Goal: Transaction & Acquisition: Book appointment/travel/reservation

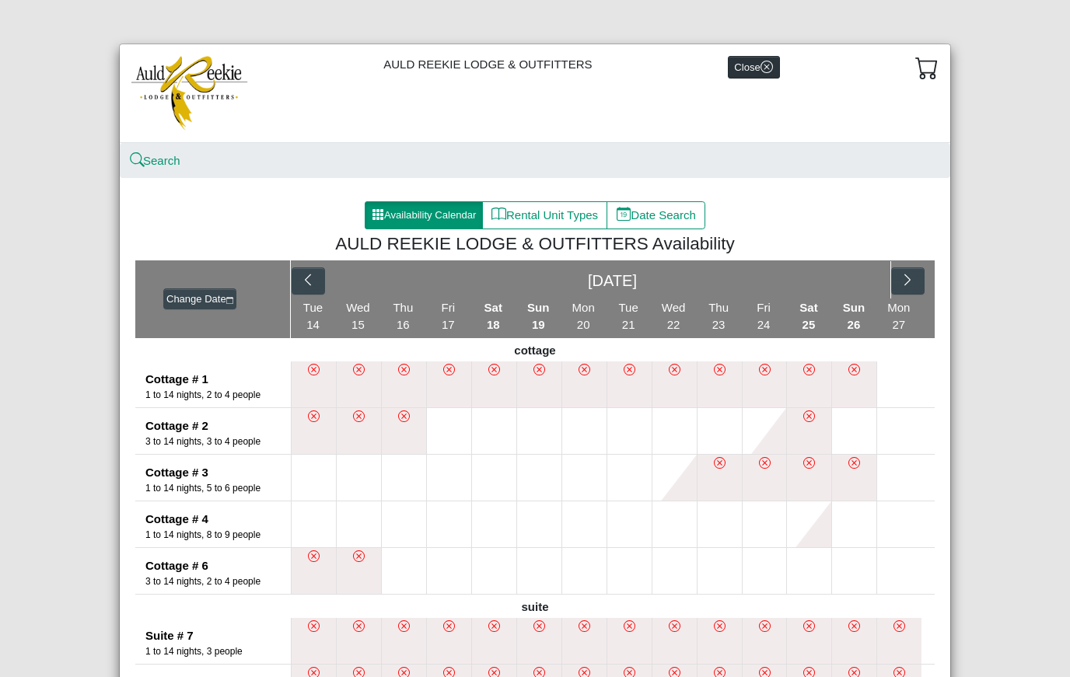
click at [754, 75] on button "Close" at bounding box center [754, 67] width 52 height 23
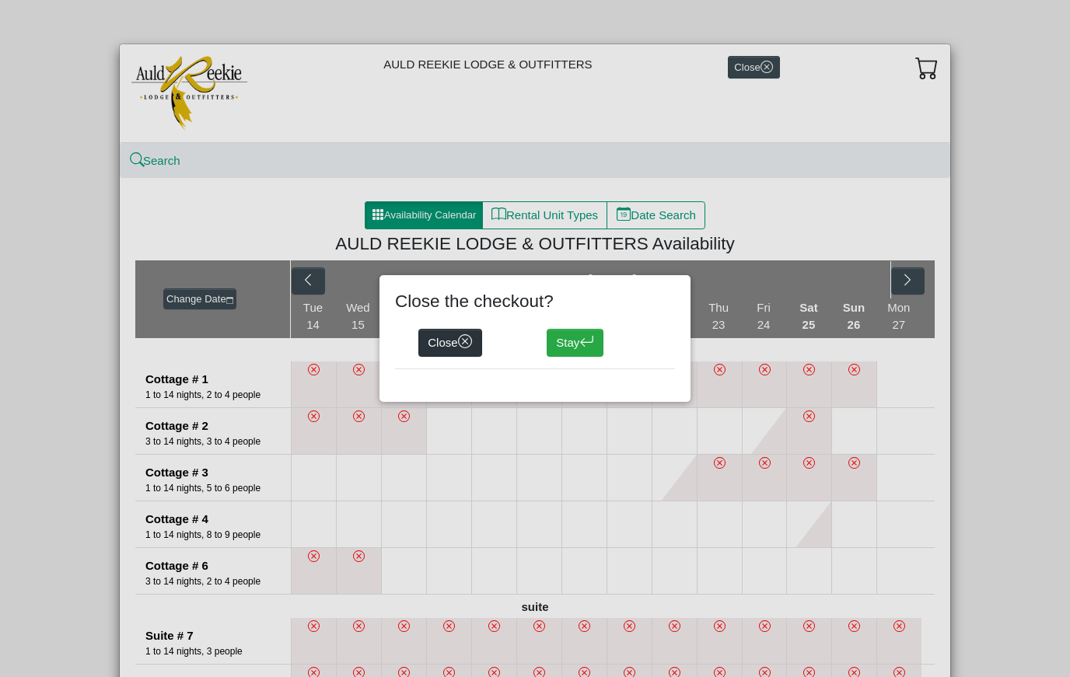
click at [445, 344] on button "Close" at bounding box center [450, 343] width 64 height 28
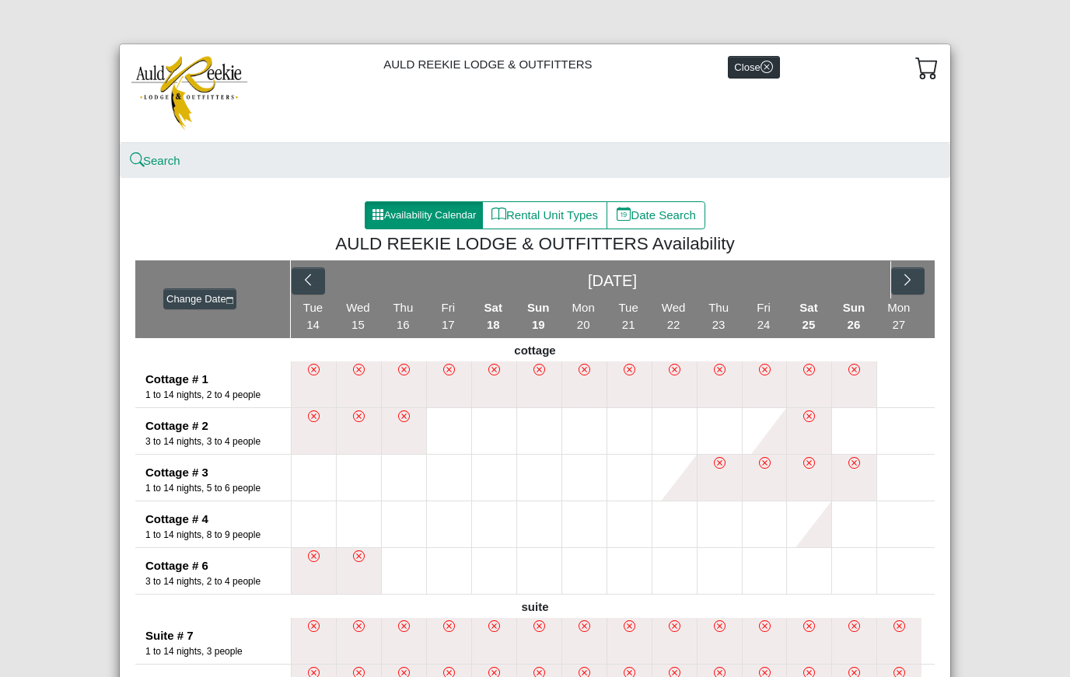
click at [758, 71] on button "Close" at bounding box center [754, 67] width 52 height 23
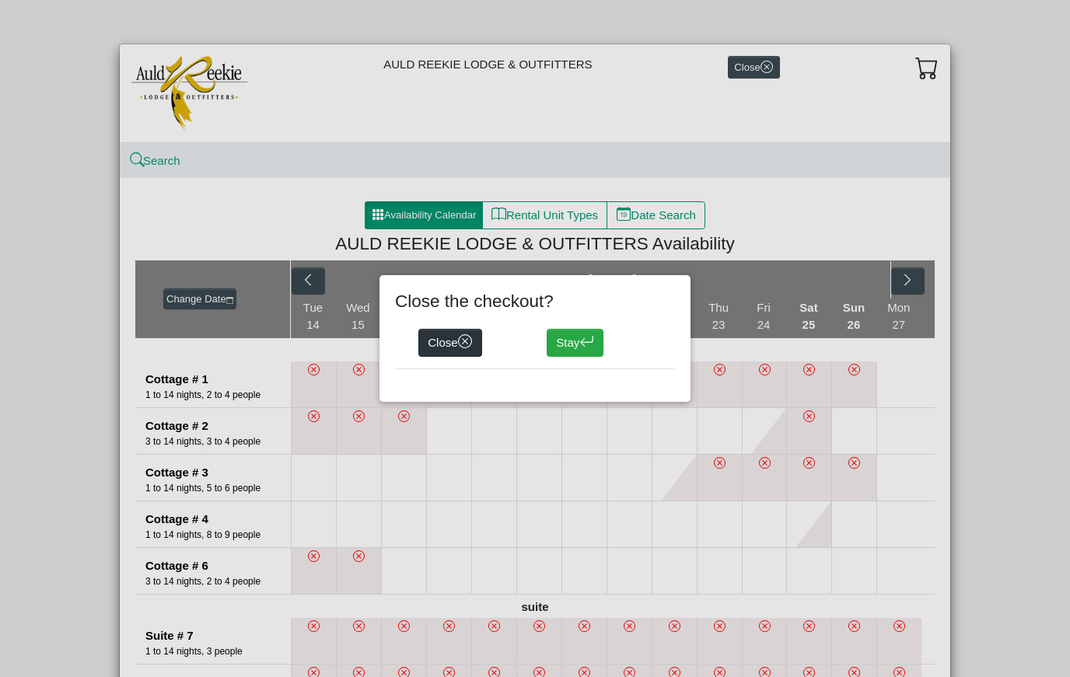
click at [453, 352] on button "Close" at bounding box center [450, 343] width 64 height 28
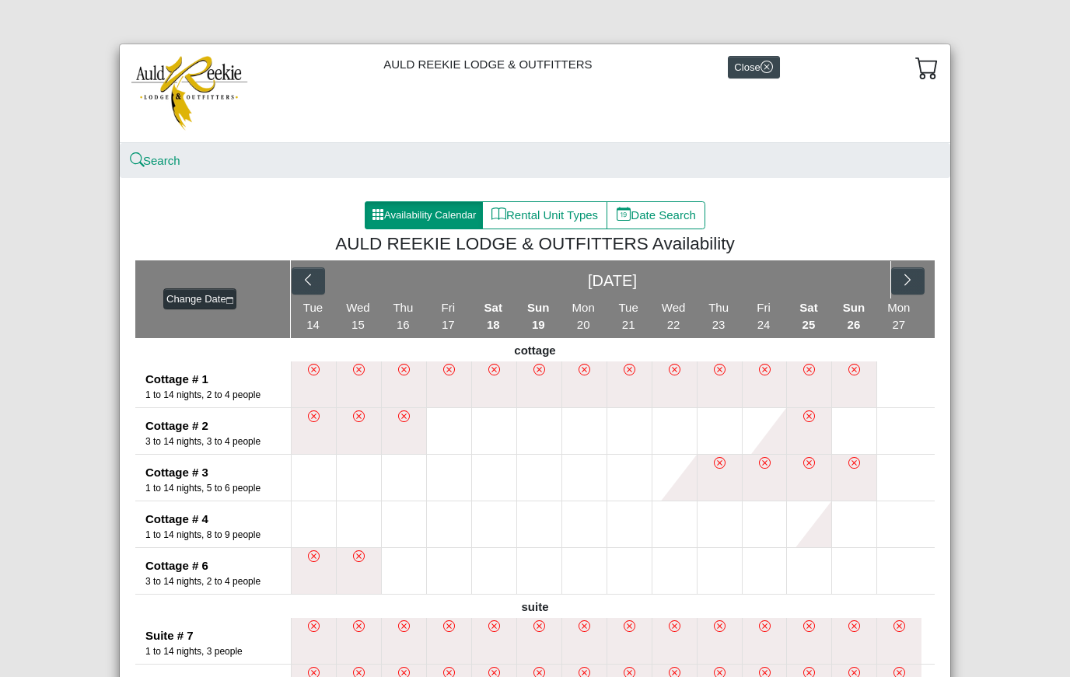
click at [188, 294] on button "Change Date" at bounding box center [199, 300] width 73 height 22
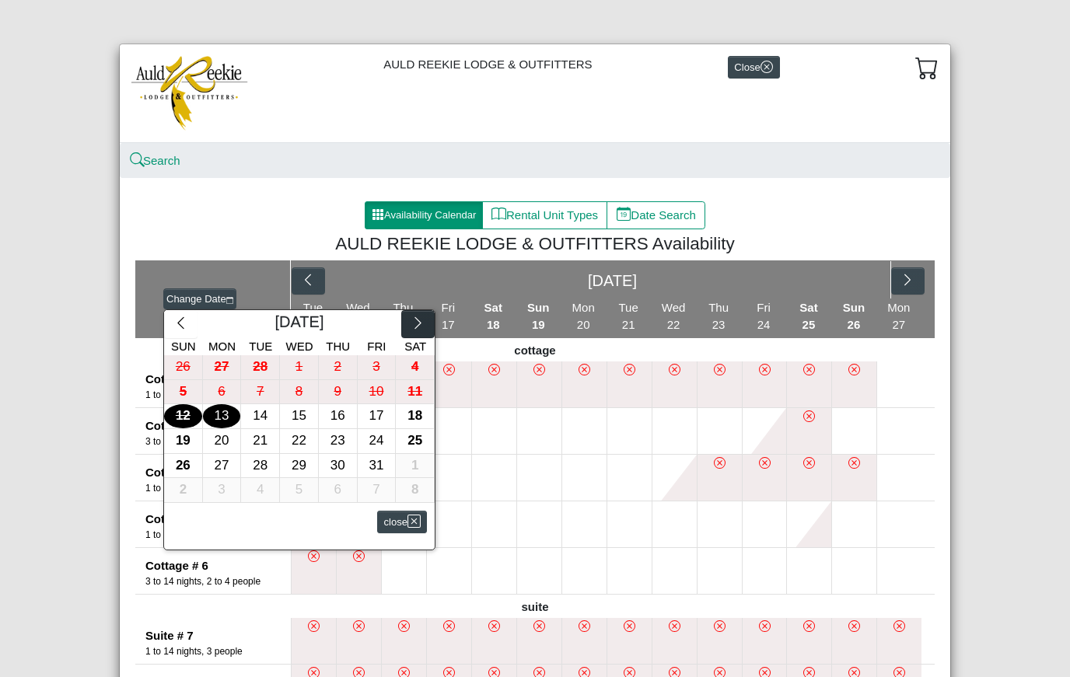
click at [417, 320] on icon "chevron right" at bounding box center [418, 323] width 15 height 15
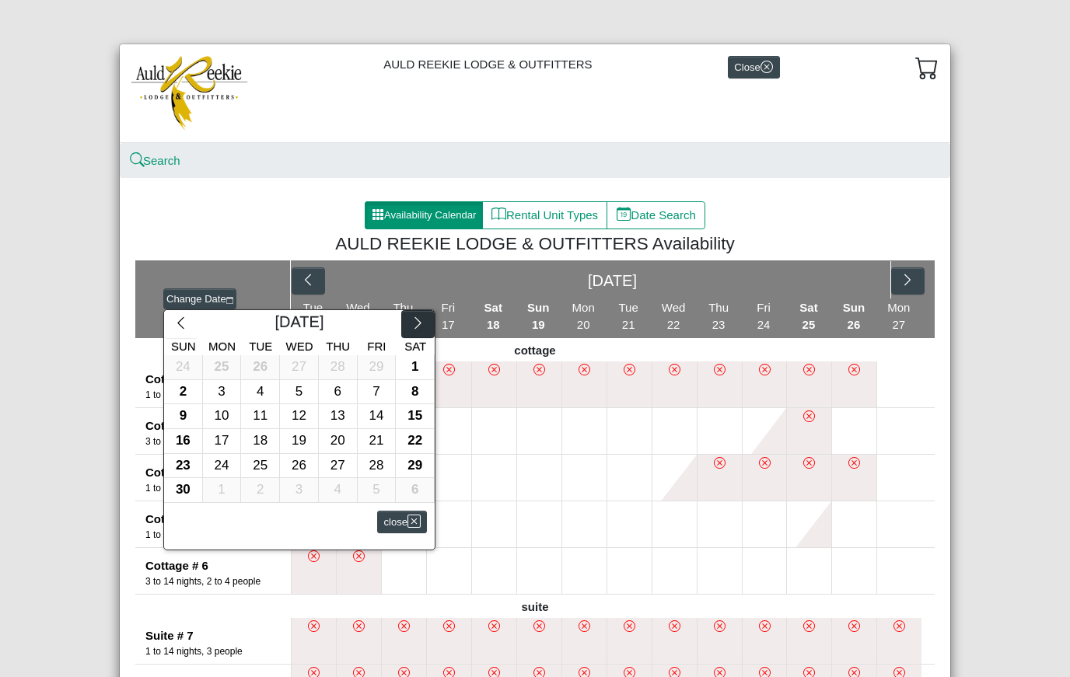
click at [417, 320] on icon "chevron right" at bounding box center [418, 323] width 15 height 15
click at [416, 320] on icon "chevron right" at bounding box center [418, 323] width 15 height 15
click at [338, 438] on div "22" at bounding box center [338, 441] width 38 height 24
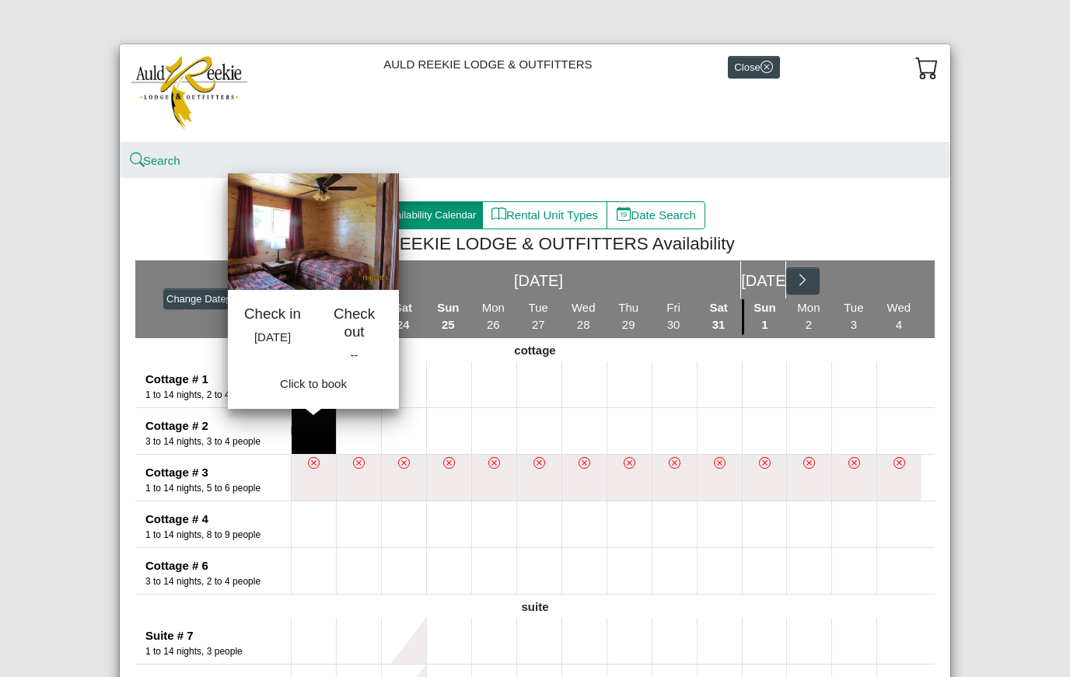
click at [310, 429] on button at bounding box center [314, 431] width 44 height 46
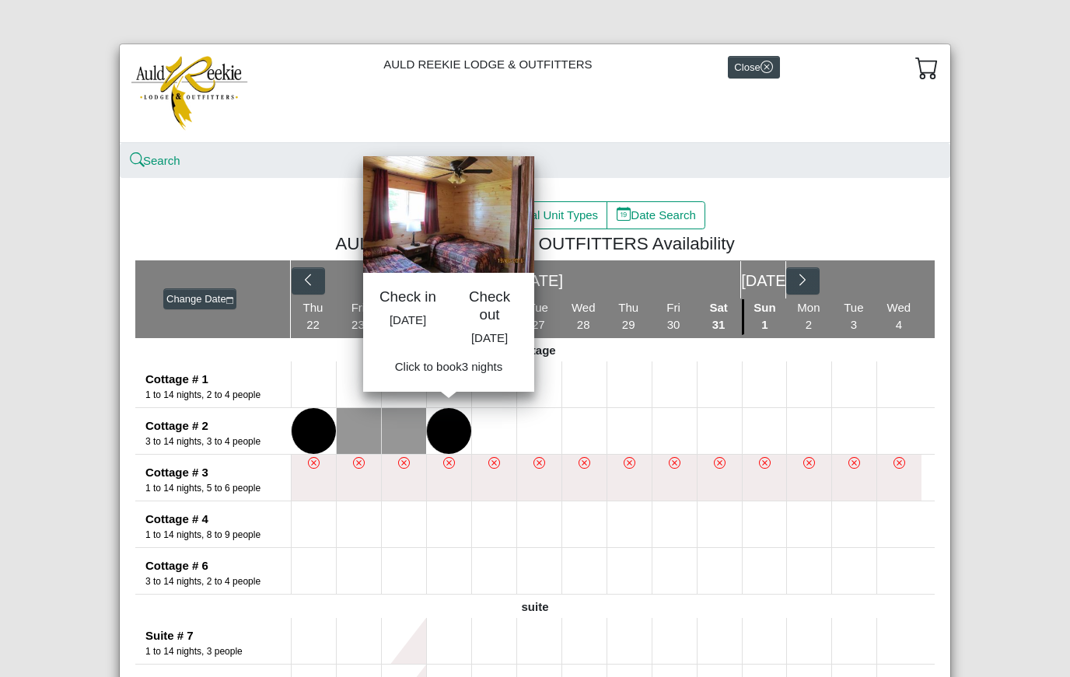
click at [447, 416] on button at bounding box center [449, 431] width 44 height 46
click at [449, 379] on span "Book 3 night s" at bounding box center [449, 372] width 71 height 13
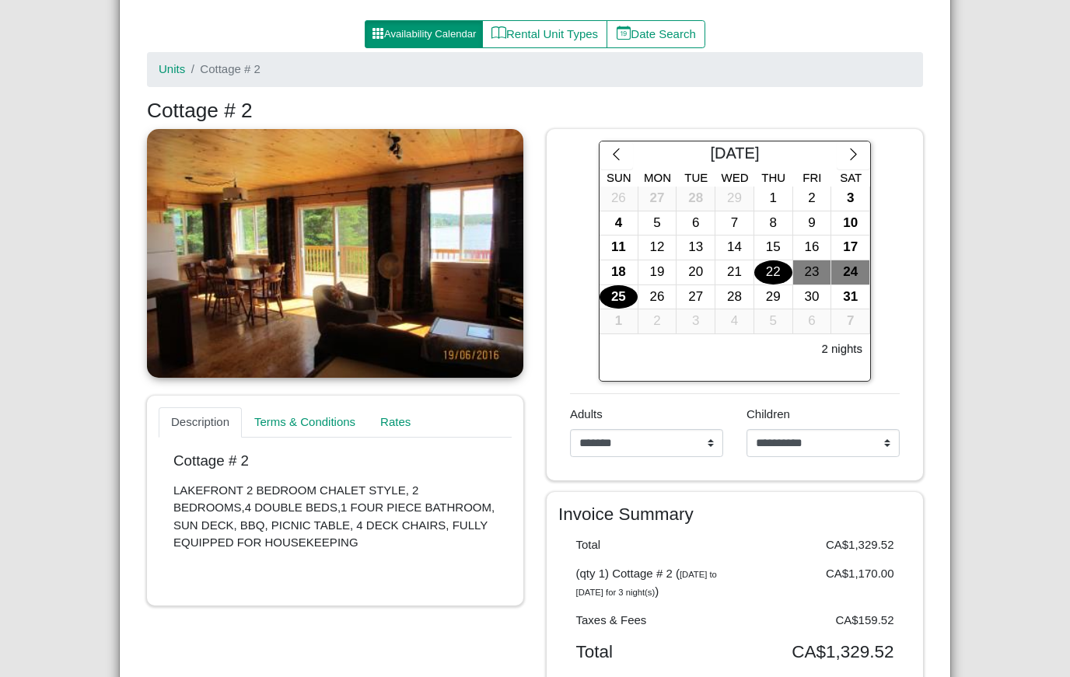
scroll to position [182, 0]
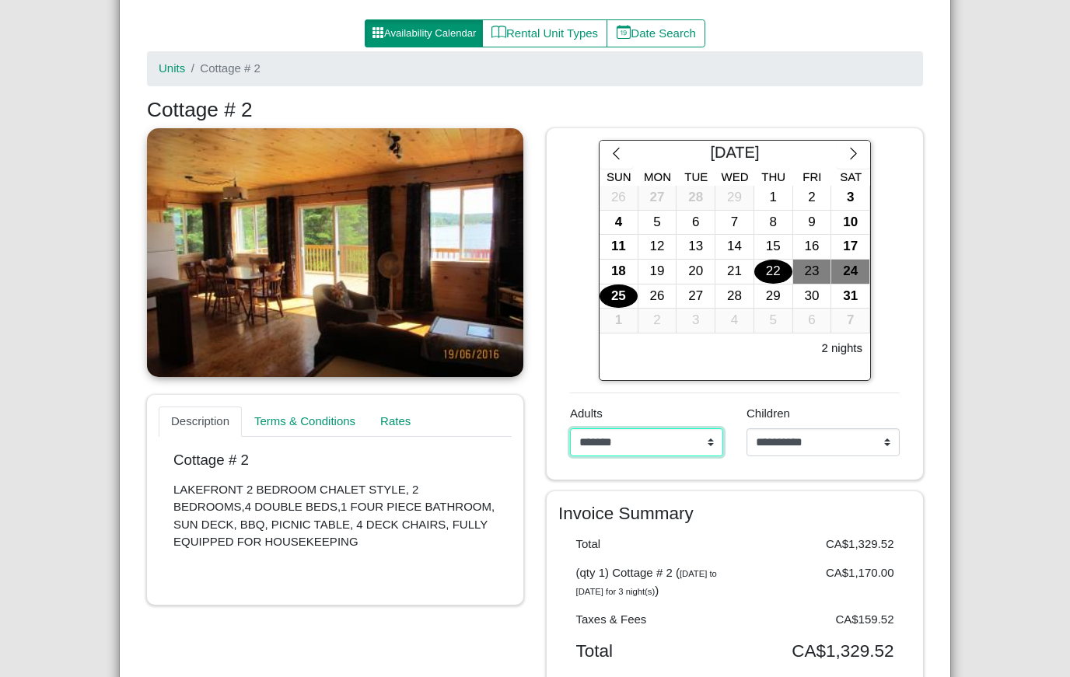
select select "*"
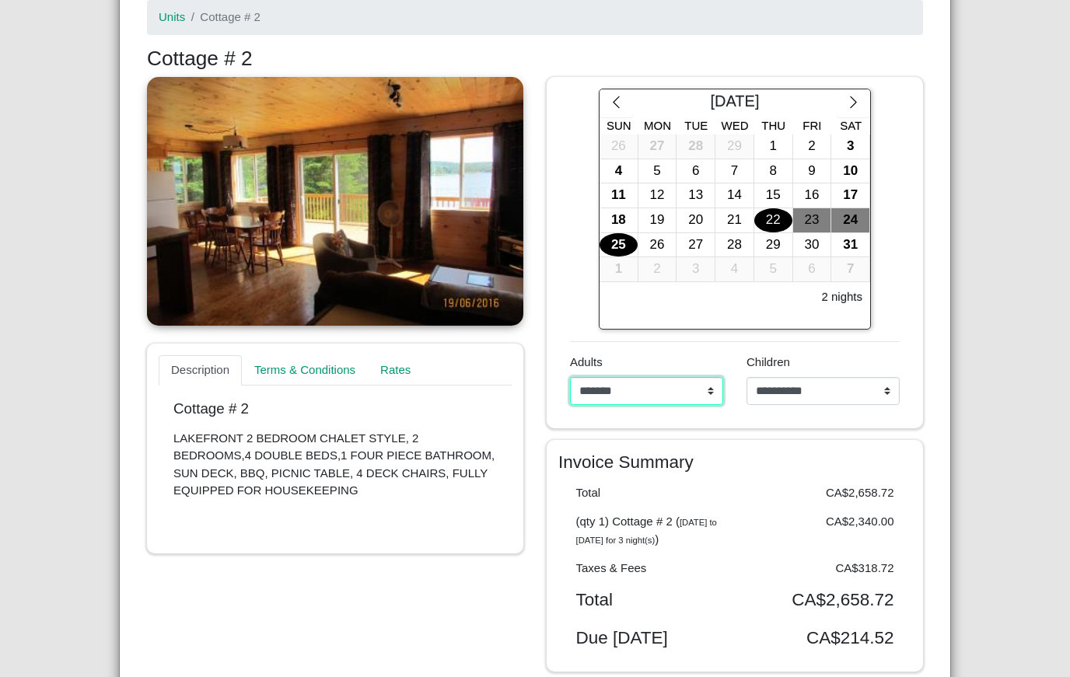
scroll to position [235, 0]
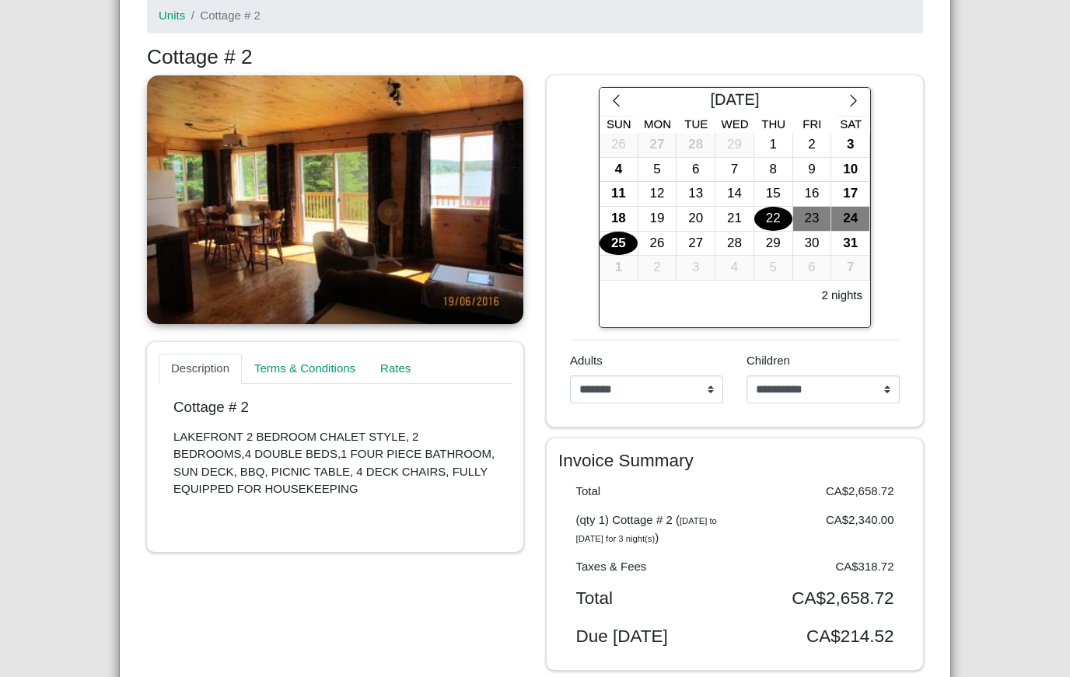
click at [352, 159] on link at bounding box center [335, 199] width 376 height 249
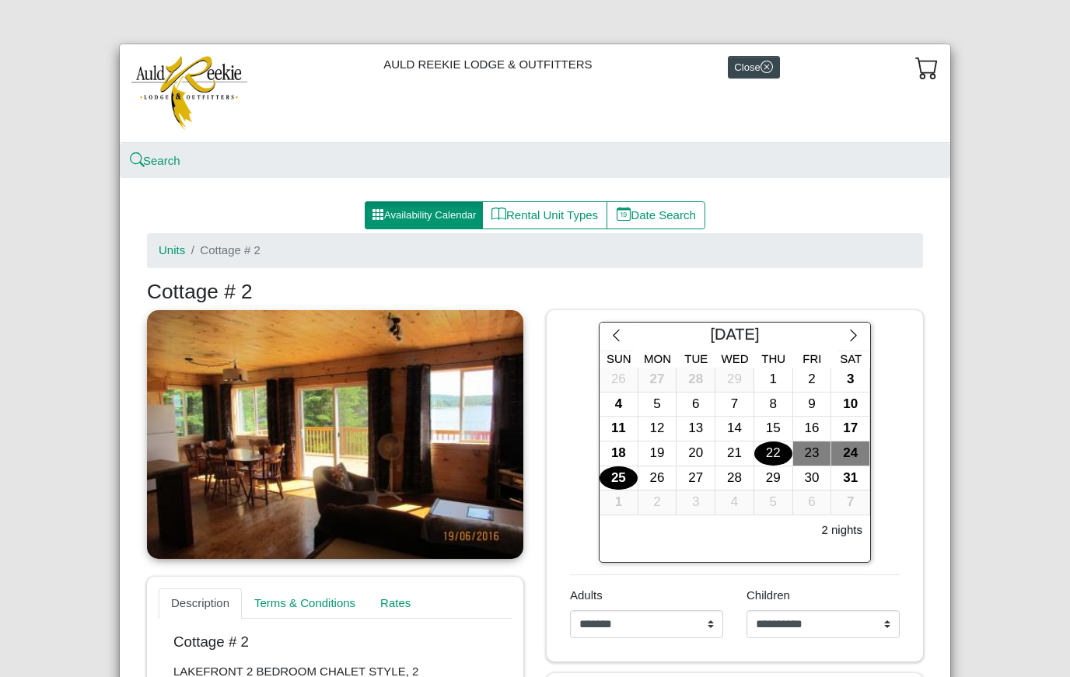
scroll to position [0, 0]
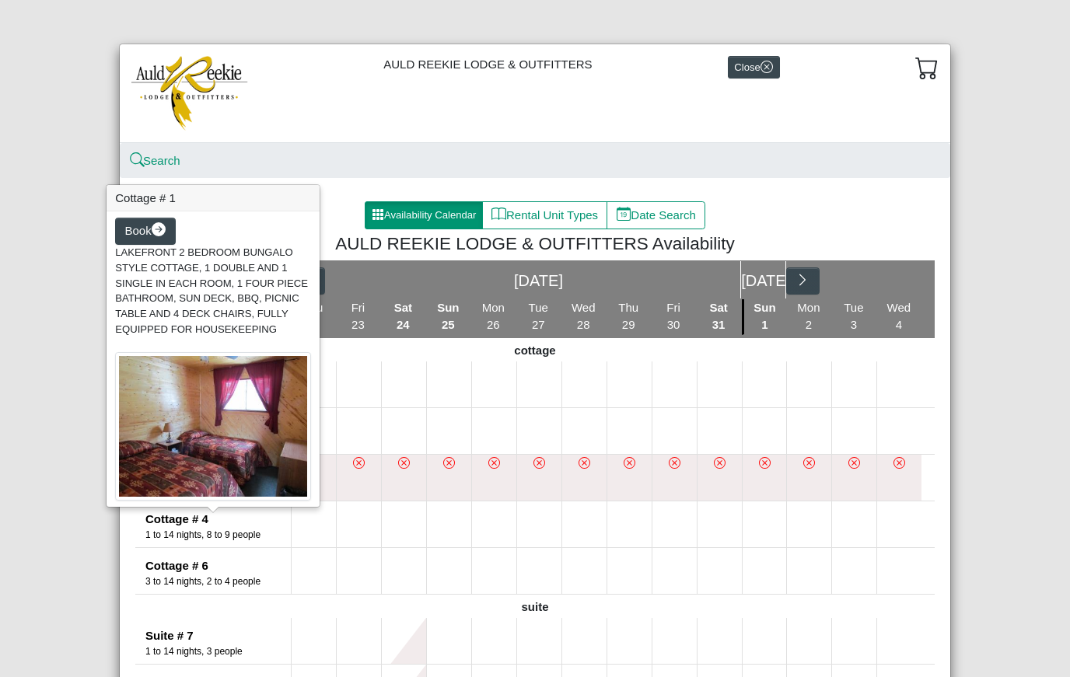
click at [198, 423] on img at bounding box center [213, 426] width 196 height 149
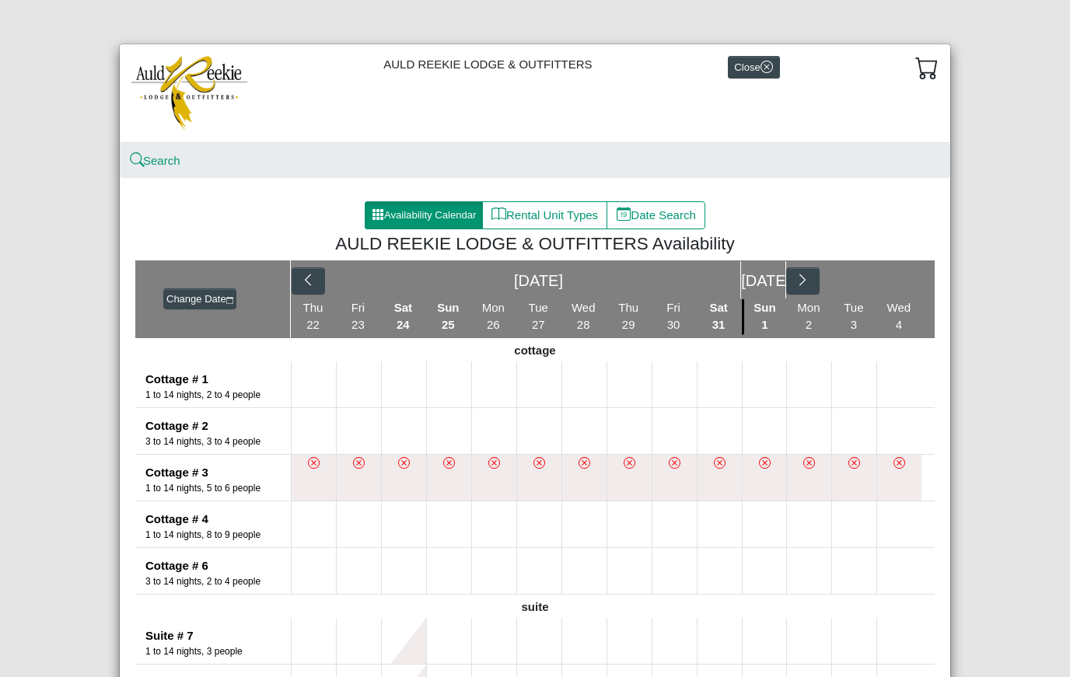
click at [67, 201] on div "AULD REEKIE LODGE & OUTFITTERS Close Search Availability Calendar Rental Unit T…" at bounding box center [535, 338] width 1070 height 677
